Goal: Complete application form

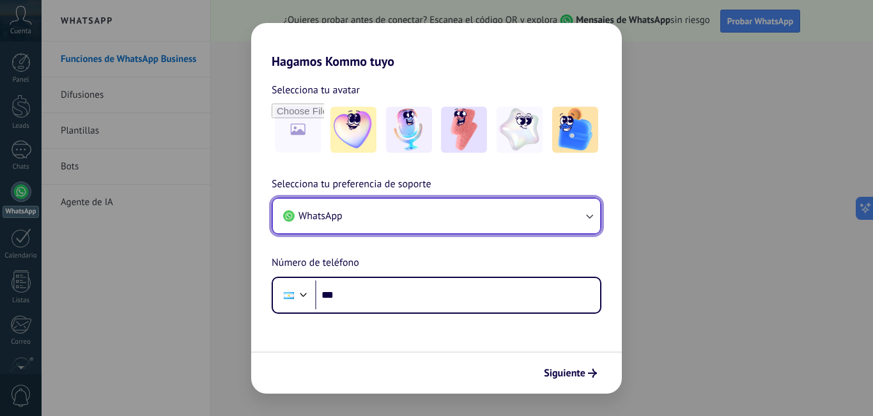
click at [583, 220] on icon "button" at bounding box center [589, 216] width 13 height 13
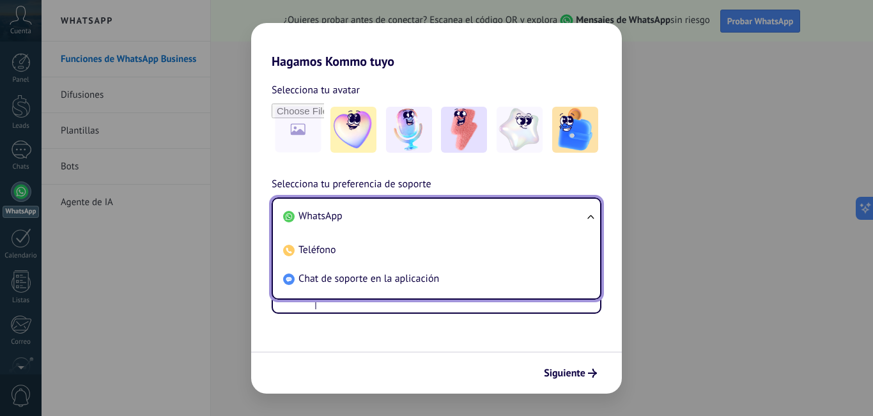
click at [583, 220] on ul "WhatsApp Teléfono Chat de soporte en la aplicación" at bounding box center [436, 248] width 330 height 102
click at [593, 218] on ul "WhatsApp Teléfono Chat de soporte en la aplicación" at bounding box center [436, 248] width 330 height 102
click at [372, 217] on li "WhatsApp" at bounding box center [434, 216] width 312 height 29
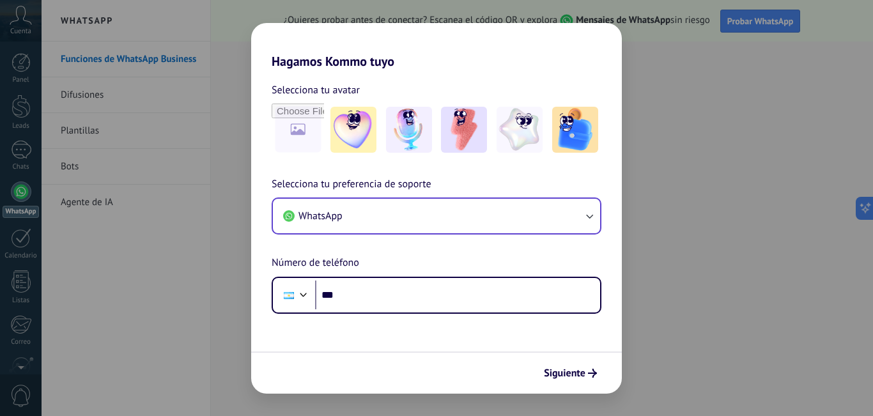
click at [220, 169] on div "Hagamos Kommo tuyo Selecciona tu avatar Selecciona tu preferencia de soporte Wh…" at bounding box center [436, 208] width 873 height 416
click at [88, 99] on div "Hagamos Kommo tuyo Selecciona tu avatar Selecciona tu preferencia de soporte Wh…" at bounding box center [436, 208] width 873 height 416
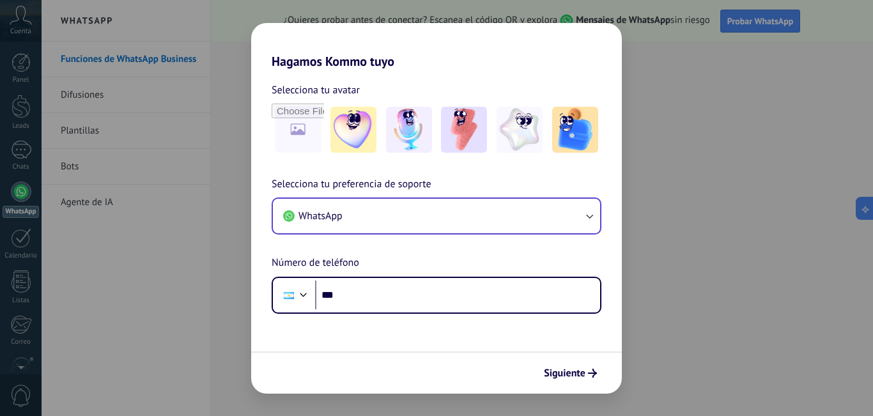
click at [88, 261] on div "Hagamos Kommo tuyo Selecciona tu avatar Selecciona tu preferencia de soporte Wh…" at bounding box center [436, 208] width 873 height 416
drag, startPoint x: 864, startPoint y: 82, endPoint x: 859, endPoint y: 107, distance: 25.4
click at [859, 107] on div "Hagamos Kommo tuyo Selecciona tu avatar Selecciona tu preferencia de soporte Wh…" at bounding box center [436, 208] width 873 height 416
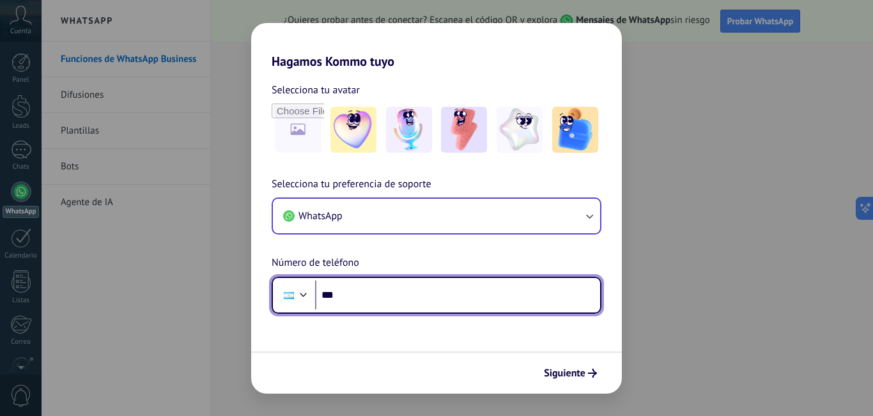
click at [535, 302] on input "***" at bounding box center [457, 294] width 285 height 29
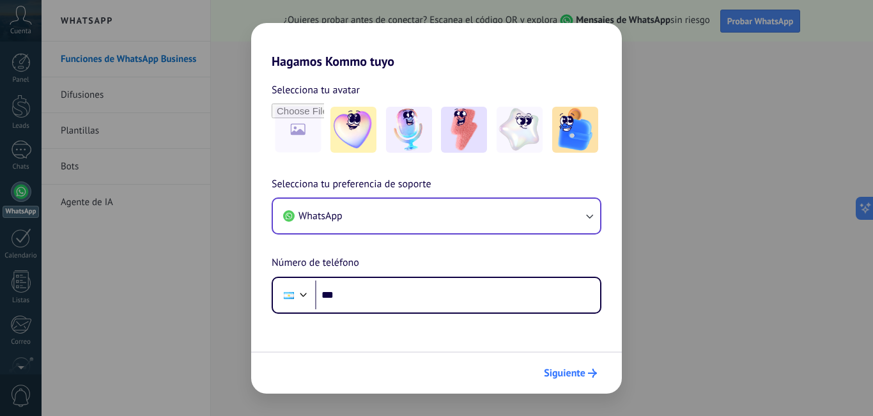
click at [581, 371] on span "Siguiente" at bounding box center [565, 373] width 42 height 9
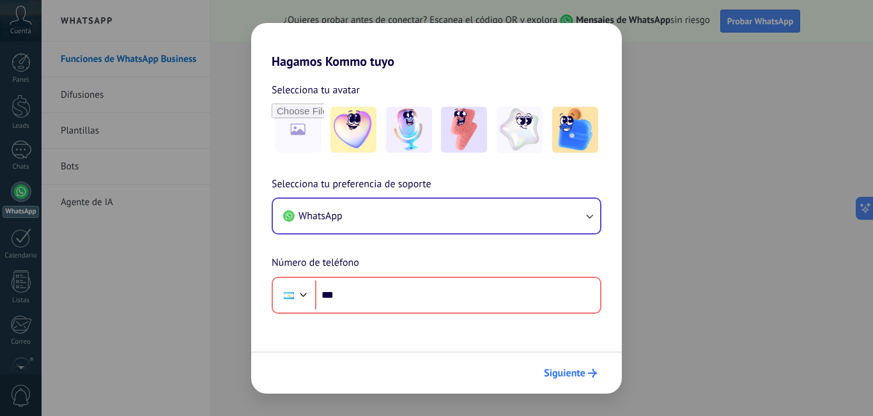
click at [581, 371] on span "Siguiente" at bounding box center [565, 373] width 42 height 9
click at [735, 244] on div "Hagamos Kommo tuyo Selecciona tu avatar Selecciona tu preferencia de soporte Wh…" at bounding box center [436, 208] width 873 height 416
